Goal: Check status: Check status

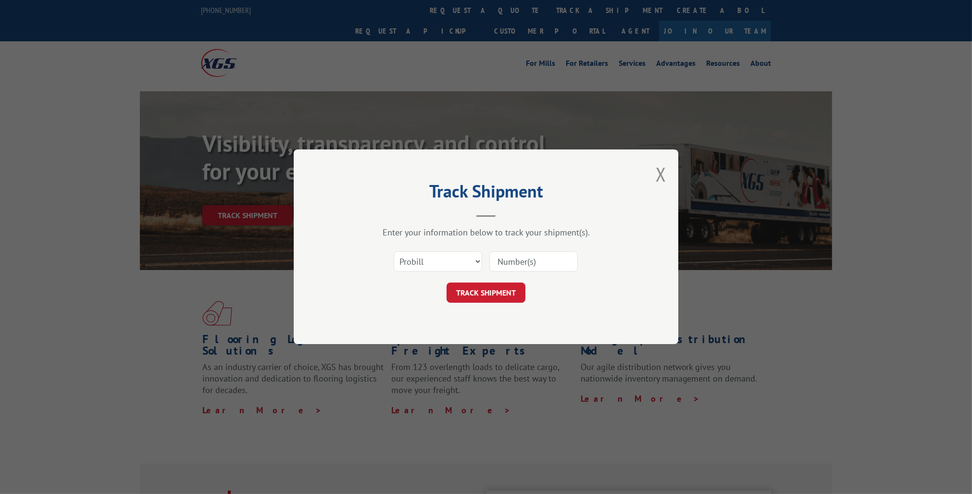
click at [541, 260] on input at bounding box center [533, 262] width 88 height 20
paste input "17402206"
type input "17402206"
click at [498, 286] on button "TRACK SHIPMENT" at bounding box center [485, 293] width 79 height 20
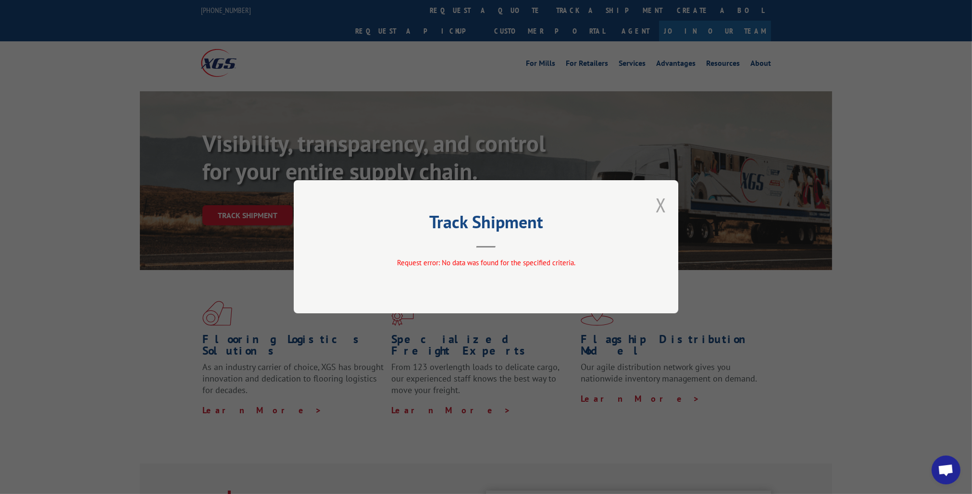
click at [665, 204] on button "Close modal" at bounding box center [660, 204] width 11 height 25
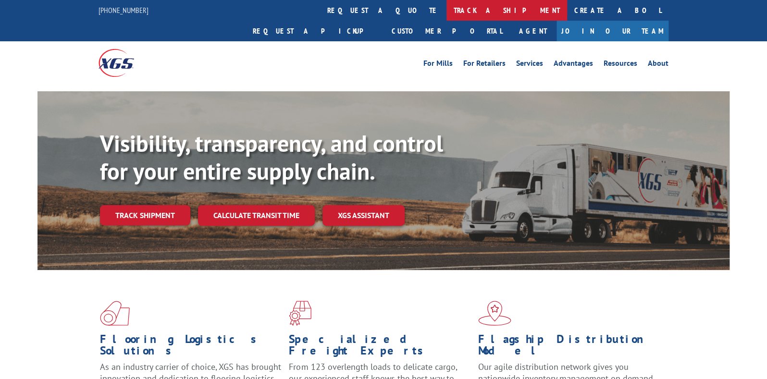
click at [446, 12] on link "track a shipment" at bounding box center [506, 10] width 121 height 21
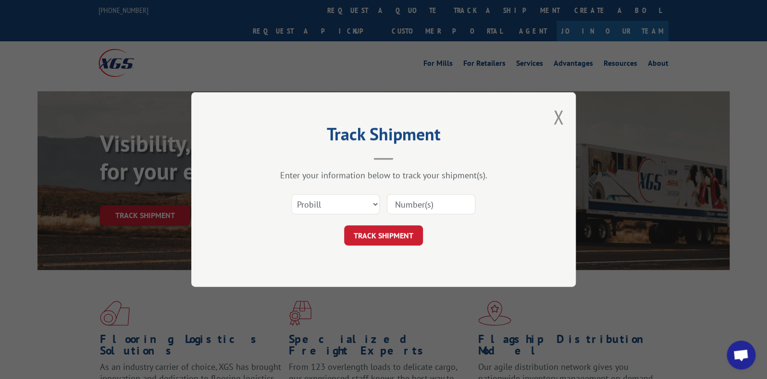
click at [437, 195] on input at bounding box center [431, 204] width 88 height 20
paste input "17402206"
type input "17402206"
click at [403, 229] on button "TRACK SHIPMENT" at bounding box center [383, 235] width 79 height 20
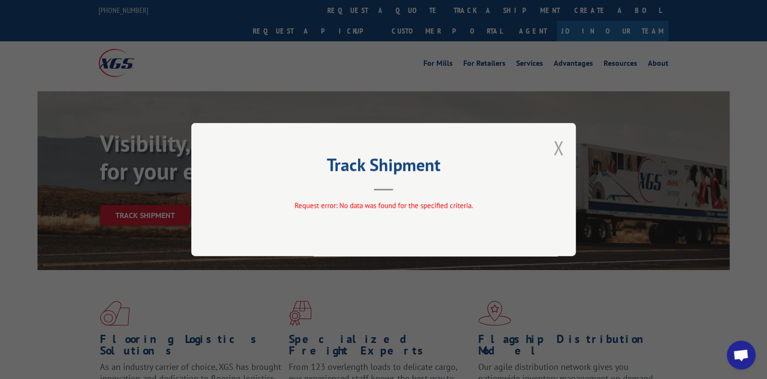
click at [561, 143] on button "Close modal" at bounding box center [558, 147] width 11 height 25
